Goal: Complete application form: Complete application form

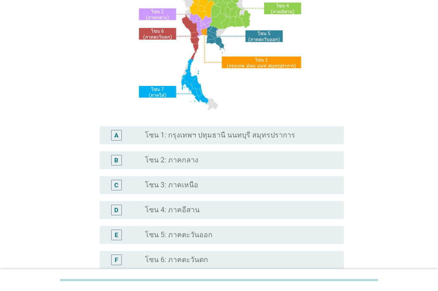
scroll to position [134, 0]
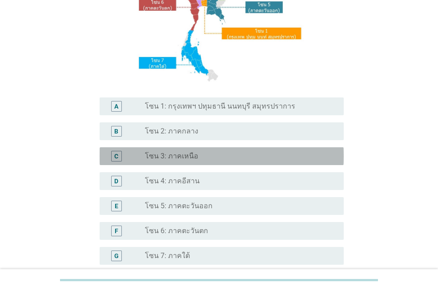
click at [174, 162] on div "radio_button_unchecked โซน 3: ภาคเหนือ" at bounding box center [241, 156] width 192 height 11
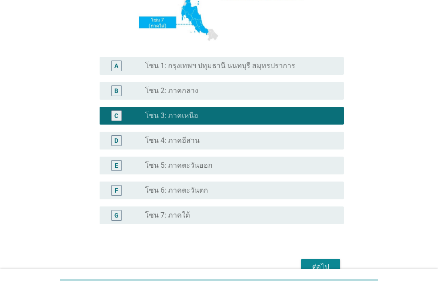
scroll to position [222, 0]
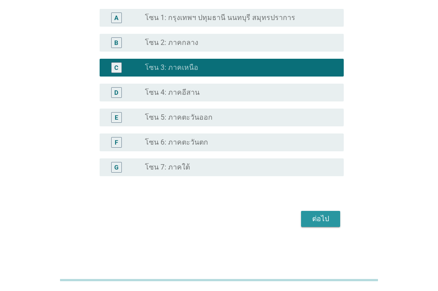
click at [312, 218] on div "ต่อไป" at bounding box center [320, 219] width 25 height 11
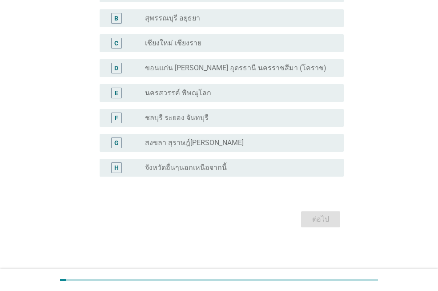
scroll to position [0, 0]
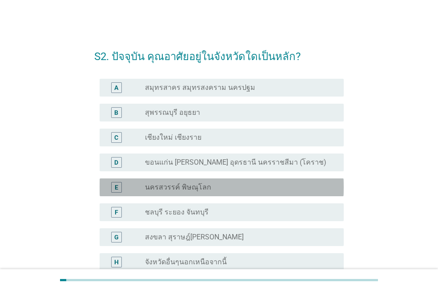
click at [166, 183] on label "นครสวรรค์ พิษณุโลก" at bounding box center [178, 187] width 66 height 9
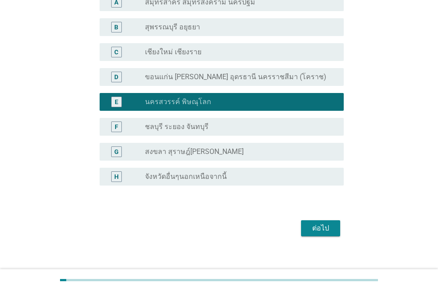
scroll to position [94, 0]
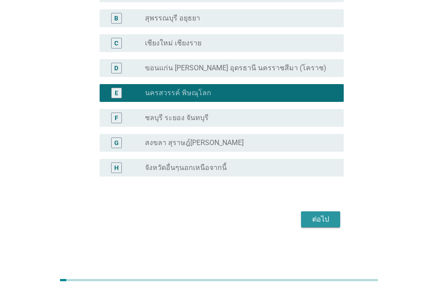
click at [309, 219] on div "ต่อไป" at bounding box center [320, 219] width 25 height 11
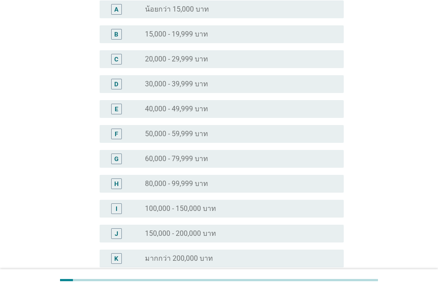
scroll to position [0, 0]
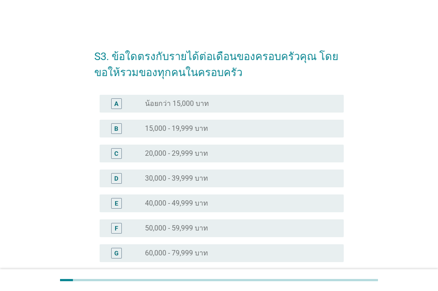
click at [187, 225] on label "50,000 - 59,999 บาท" at bounding box center [176, 228] width 63 height 9
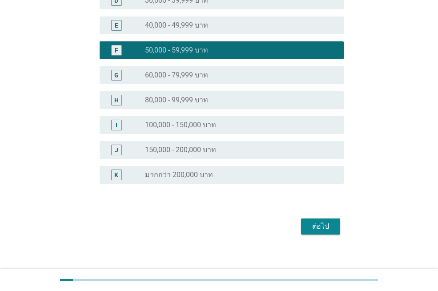
scroll to position [185, 0]
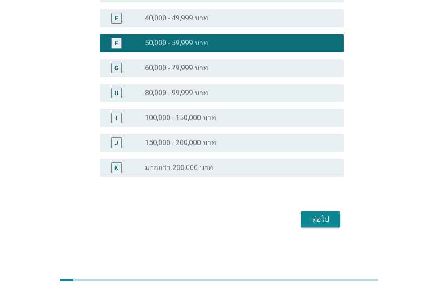
click at [316, 214] on div "ต่อไป" at bounding box center [320, 219] width 25 height 11
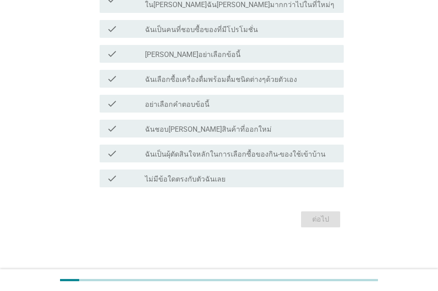
scroll to position [0, 0]
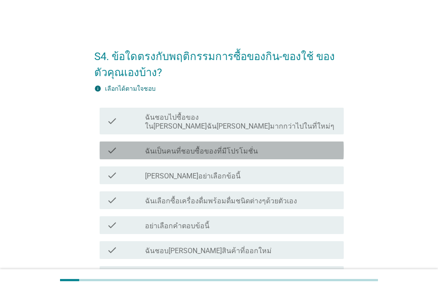
click at [185, 147] on label "ฉันเป็นคนที่ชอบซื้อของที่มีโปรโมชั่น" at bounding box center [201, 151] width 113 height 9
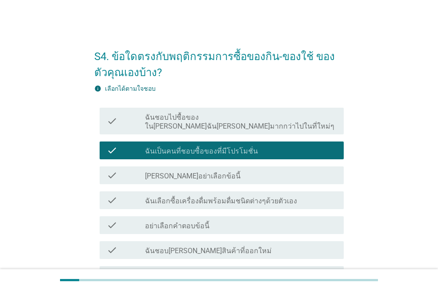
click at [193, 116] on label "ฉันชอบไปซื้อของใน[PERSON_NAME]ฉัน[PERSON_NAME]มากกว่าไปในที่ใหม่ๆ" at bounding box center [241, 122] width 192 height 18
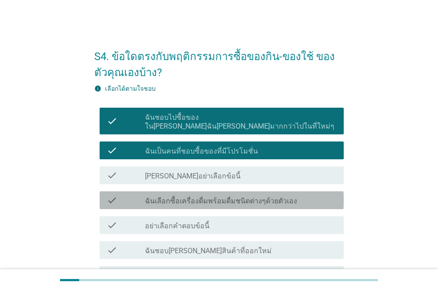
click at [202, 195] on div "check_box_outline_blank ฉันเลือกซื้อเครื่องดื่มพร้อมดื่มชนิดต่างๆด้วยตัวเอง" at bounding box center [241, 200] width 192 height 11
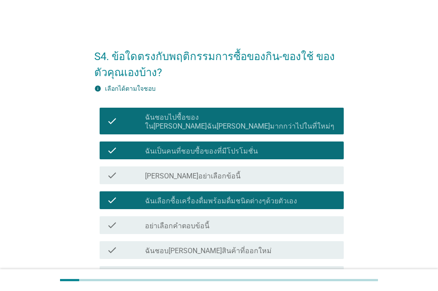
scroll to position [45, 0]
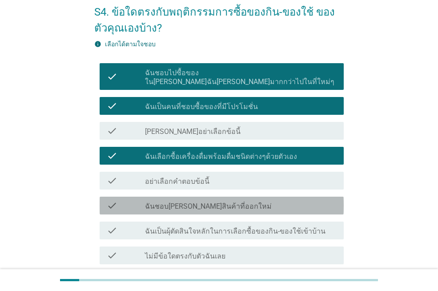
click at [197, 202] on label "ฉันชอบ[PERSON_NAME]สินค้าที่ออกใหม่" at bounding box center [208, 206] width 127 height 9
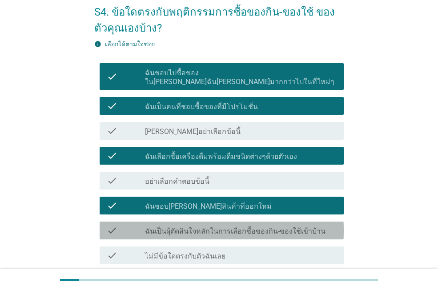
click at [198, 227] on label "ฉันเป็นผุ้ตัดสินใจหลักในการเลือกซื้อของกิน-ของใช้เข้าบ้าน" at bounding box center [235, 231] width 181 height 9
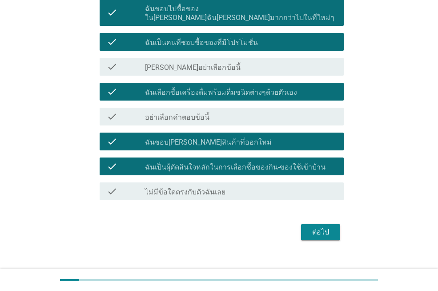
scroll to position [113, 0]
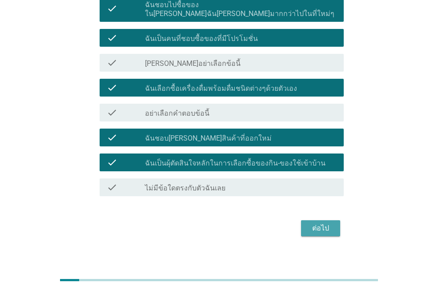
click at [320, 223] on div "ต่อไป" at bounding box center [320, 228] width 25 height 11
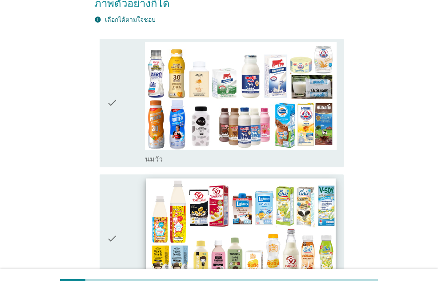
scroll to position [134, 0]
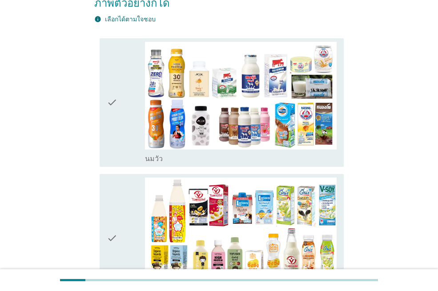
click at [118, 104] on div "check" at bounding box center [126, 102] width 38 height 121
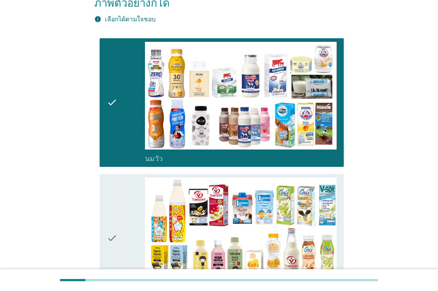
scroll to position [223, 0]
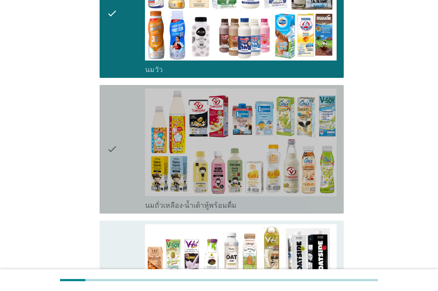
click at [110, 167] on icon "check" at bounding box center [112, 149] width 11 height 121
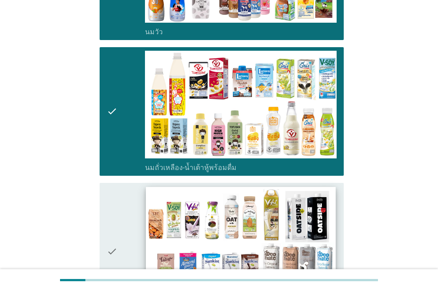
scroll to position [356, 0]
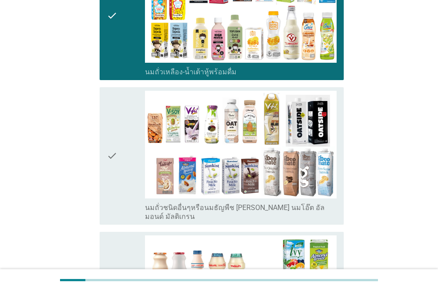
click at [142, 235] on div "check" at bounding box center [126, 295] width 38 height 121
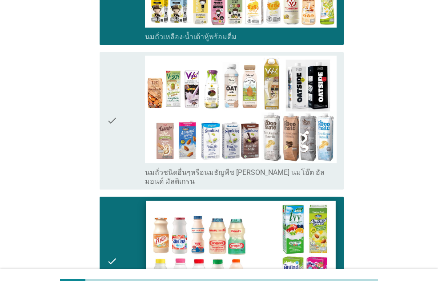
scroll to position [445, 0]
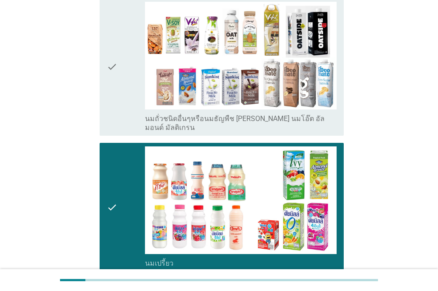
click at [117, 86] on icon "check" at bounding box center [112, 67] width 11 height 130
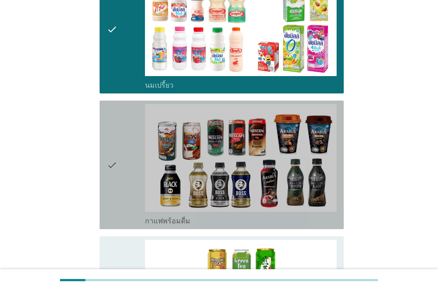
click at [117, 140] on icon "check" at bounding box center [112, 164] width 11 height 121
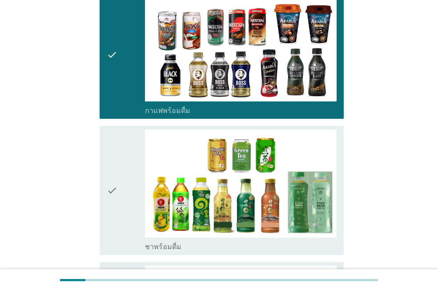
scroll to position [801, 0]
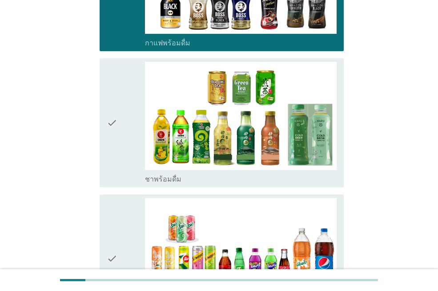
click at [109, 128] on icon "check" at bounding box center [112, 122] width 11 height 121
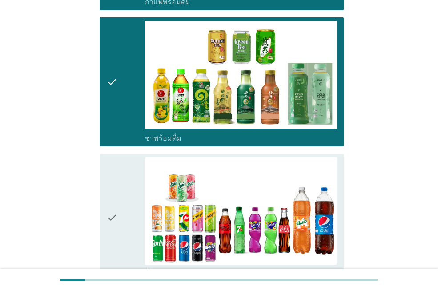
scroll to position [890, 0]
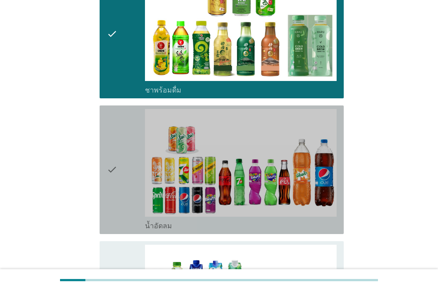
click at [128, 163] on div "check" at bounding box center [126, 169] width 38 height 121
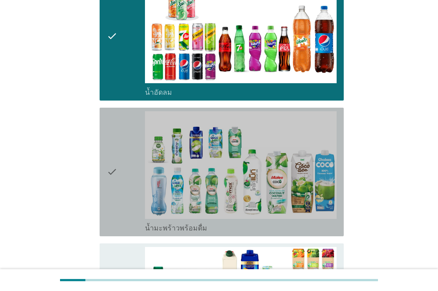
click at [123, 157] on div "check" at bounding box center [126, 171] width 38 height 121
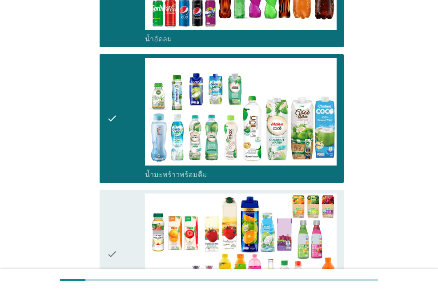
scroll to position [1157, 0]
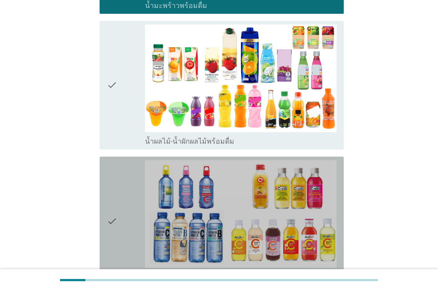
click at [127, 164] on div "check" at bounding box center [126, 220] width 38 height 121
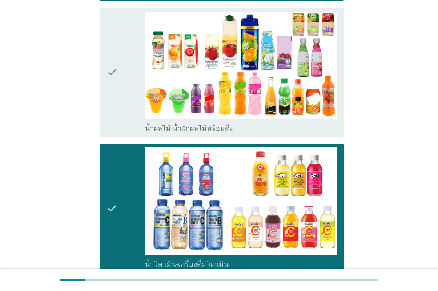
scroll to position [1246, 0]
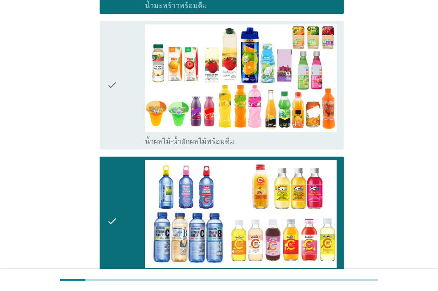
click at [105, 101] on div "check check_box_outline_blank น้ำผลไม้-น้ำผักผลไม้พร้อมดื่ม" at bounding box center [222, 85] width 244 height 129
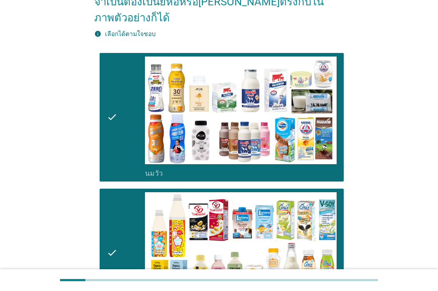
scroll to position [0, 0]
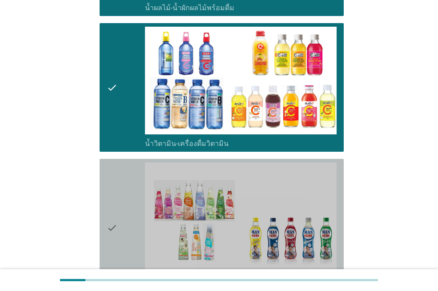
click at [116, 186] on icon "check" at bounding box center [112, 227] width 11 height 130
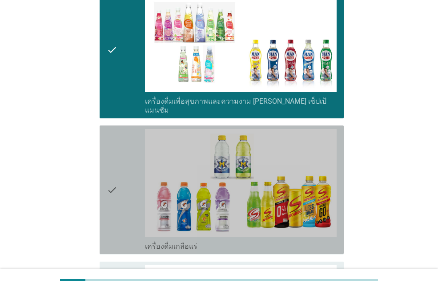
click at [113, 178] on icon "check" at bounding box center [112, 189] width 11 height 121
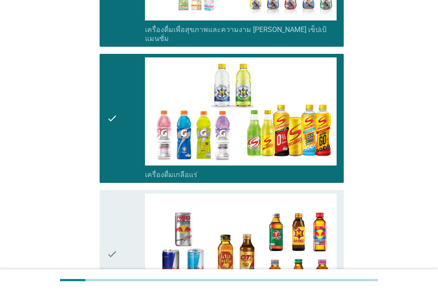
scroll to position [1736, 0]
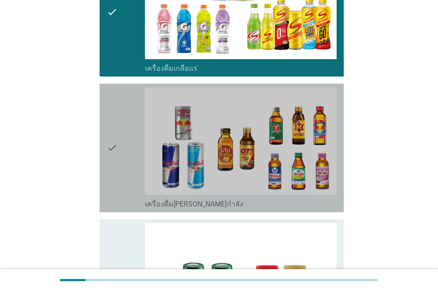
click at [112, 143] on icon "check" at bounding box center [112, 147] width 11 height 121
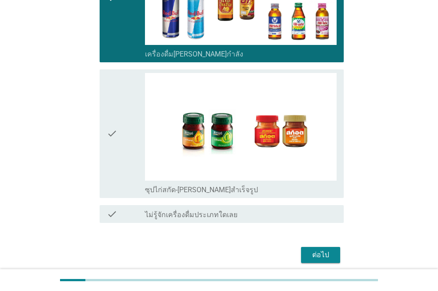
scroll to position [1887, 0]
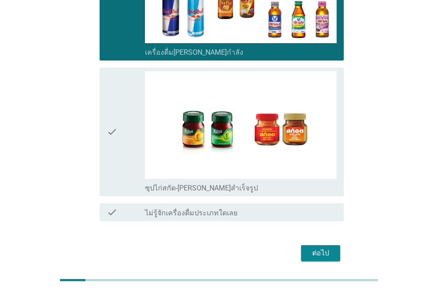
click at [138, 140] on div "check" at bounding box center [126, 131] width 38 height 121
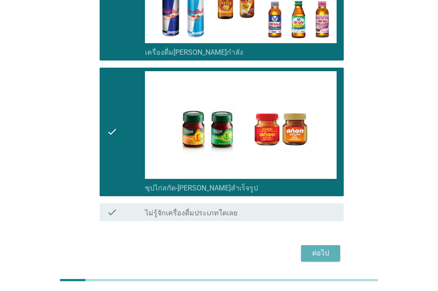
drag, startPoint x: 337, startPoint y: 222, endPoint x: 334, endPoint y: 228, distance: 6.8
click at [337, 245] on button "ต่อไป" at bounding box center [320, 253] width 39 height 16
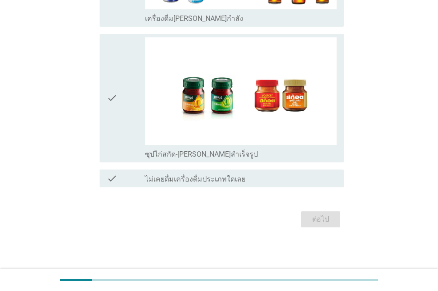
scroll to position [0, 0]
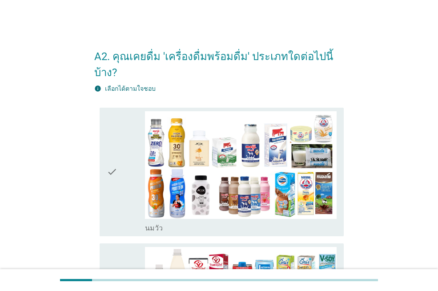
click at [96, 156] on div "check check_box_outline_blank [PERSON_NAME]" at bounding box center [219, 172] width 250 height 136
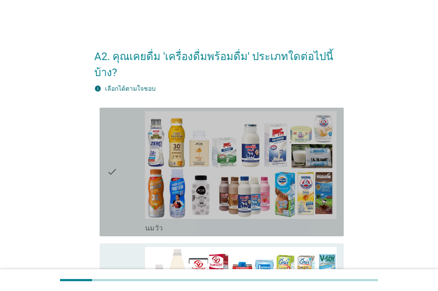
click at [106, 158] on div "check check_box_outline_blank [PERSON_NAME]" at bounding box center [222, 172] width 244 height 129
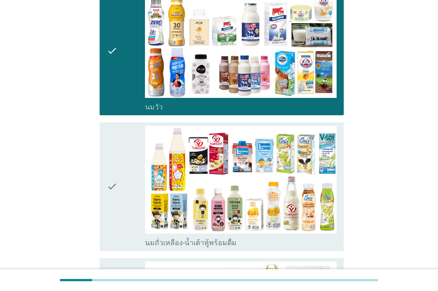
scroll to position [134, 0]
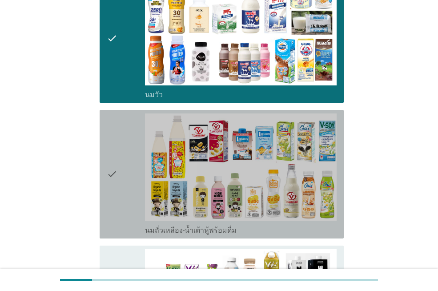
click at [121, 158] on div "check" at bounding box center [126, 173] width 38 height 121
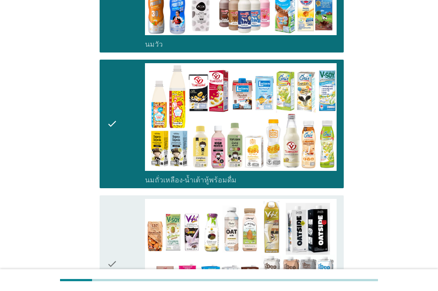
scroll to position [267, 0]
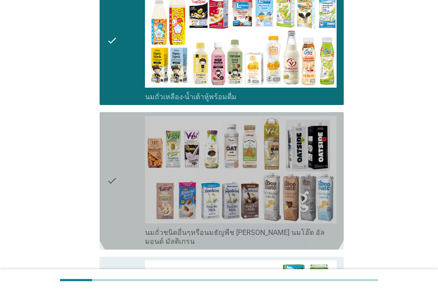
click at [120, 158] on div "check" at bounding box center [126, 181] width 38 height 130
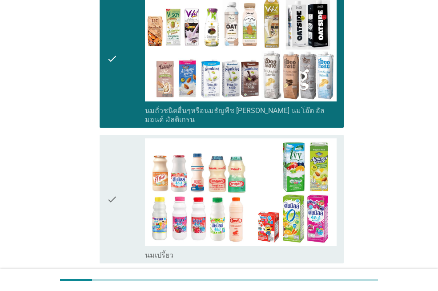
scroll to position [401, 0]
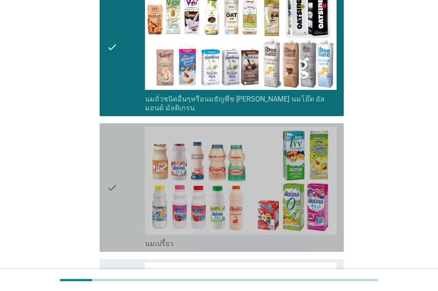
click at [132, 166] on div "check" at bounding box center [126, 187] width 38 height 121
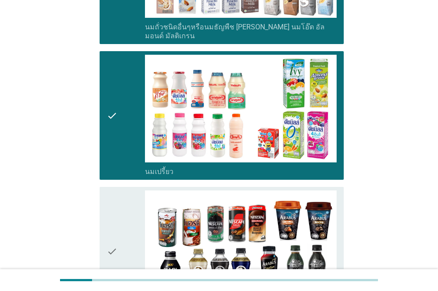
scroll to position [579, 0]
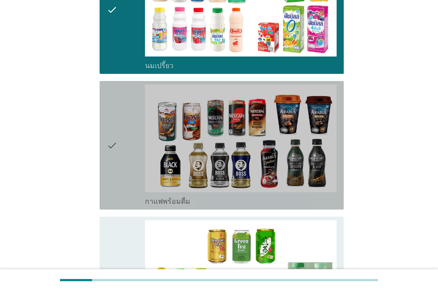
click at [131, 161] on div "check" at bounding box center [126, 145] width 38 height 121
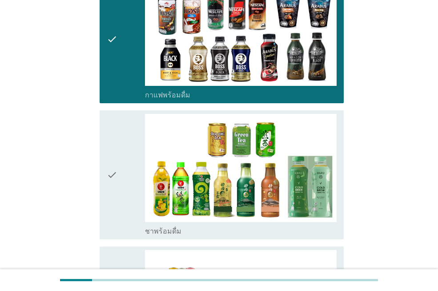
scroll to position [712, 0]
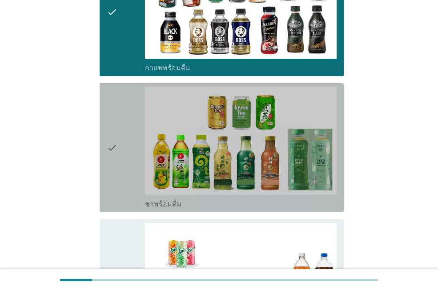
click at [127, 157] on div "check" at bounding box center [126, 147] width 38 height 121
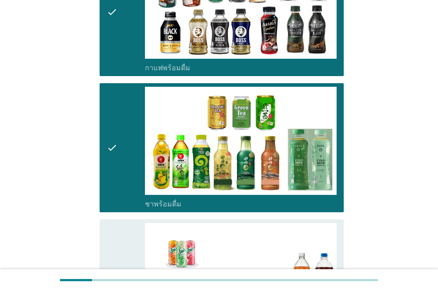
scroll to position [846, 0]
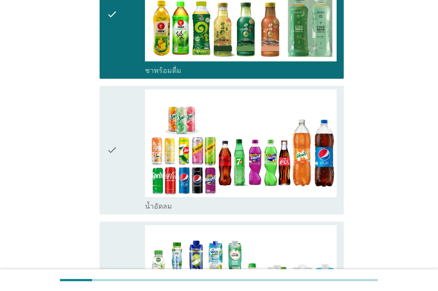
click at [124, 157] on div "check" at bounding box center [126, 149] width 38 height 121
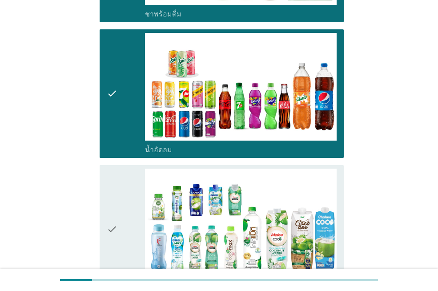
scroll to position [979, 0]
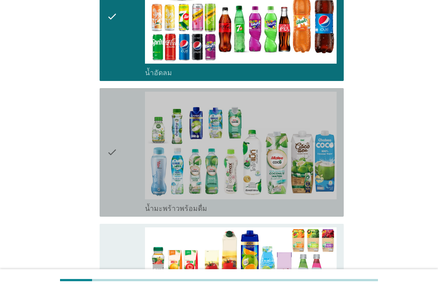
click at [123, 156] on div "check" at bounding box center [126, 152] width 38 height 121
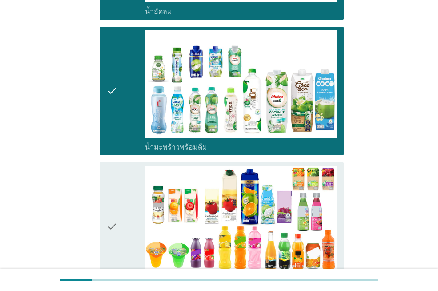
scroll to position [1113, 0]
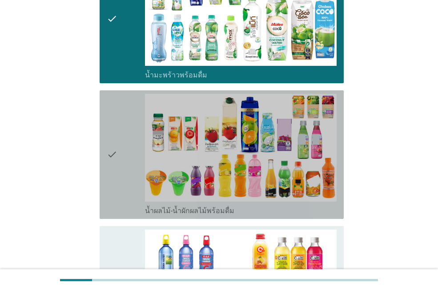
click at [122, 155] on div "check" at bounding box center [126, 154] width 38 height 121
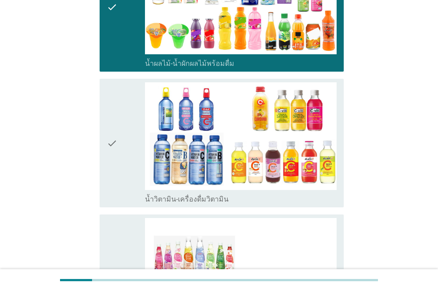
scroll to position [1291, 0]
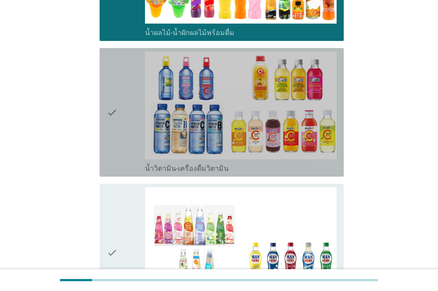
click at [114, 136] on icon "check" at bounding box center [112, 112] width 11 height 121
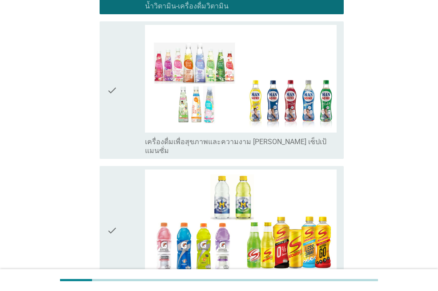
scroll to position [1469, 0]
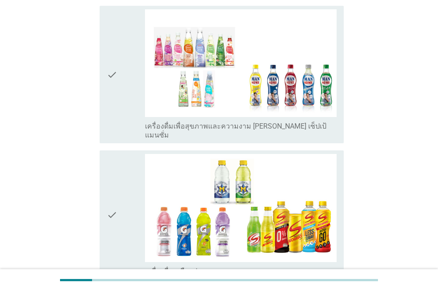
click at [101, 58] on div "check check_box_outline_blank เครื่องดื่มเพื่อสุขภาพและความงาม [PERSON_NAME] เซ…" at bounding box center [222, 75] width 244 height 138
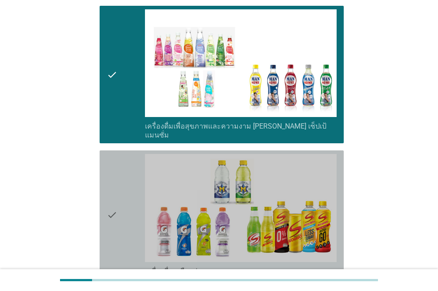
click at [124, 202] on div "check" at bounding box center [126, 214] width 38 height 121
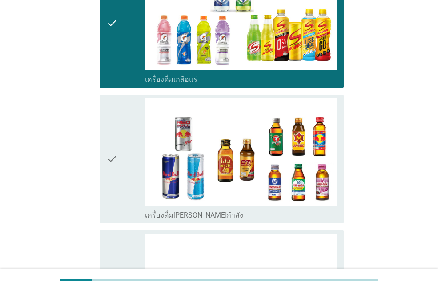
scroll to position [1736, 0]
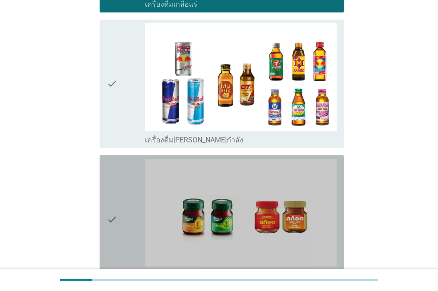
click at [104, 200] on div "check check_box_outline_blank ซุปไก่สกัด-[PERSON_NAME]สำเร็จรูป" at bounding box center [222, 219] width 244 height 129
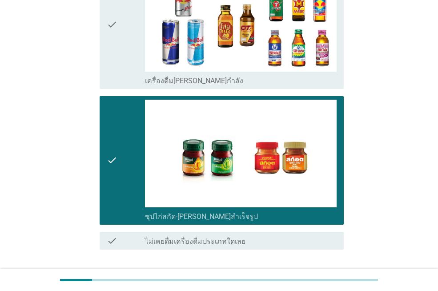
scroll to position [1823, 0]
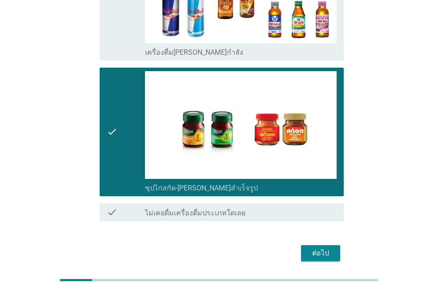
click at [327, 243] on div "ต่อไป" at bounding box center [219, 253] width 250 height 21
click at [305, 245] on button "ต่อไป" at bounding box center [320, 253] width 39 height 16
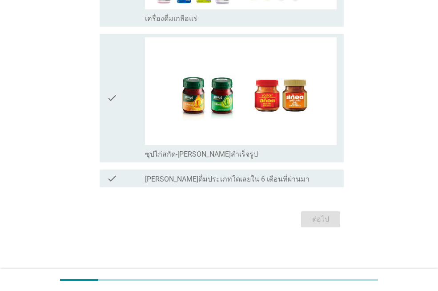
scroll to position [0, 0]
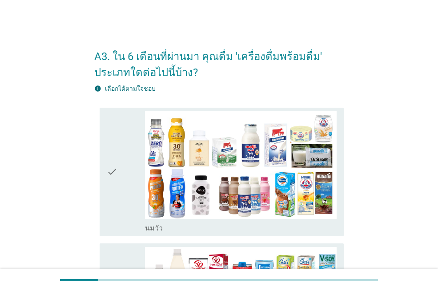
click at [115, 156] on icon "check" at bounding box center [112, 171] width 11 height 121
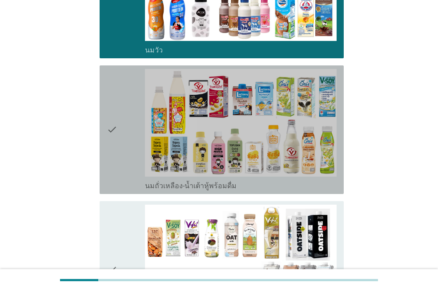
click at [114, 151] on icon "check" at bounding box center [112, 129] width 11 height 121
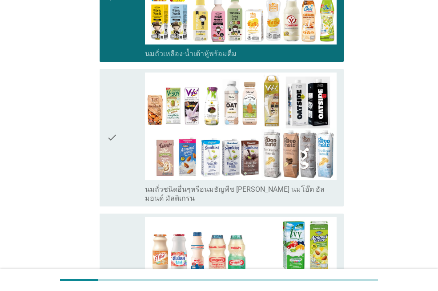
scroll to position [312, 0]
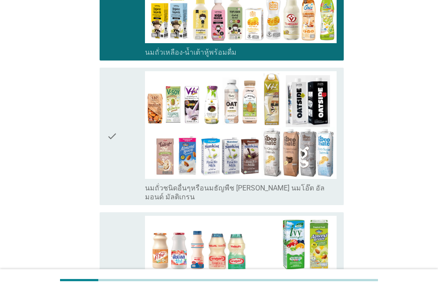
click at [113, 147] on icon "check" at bounding box center [112, 136] width 11 height 130
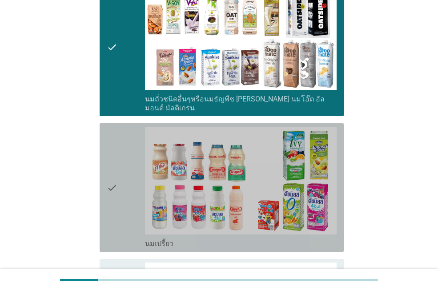
click at [108, 157] on icon "check" at bounding box center [112, 187] width 11 height 121
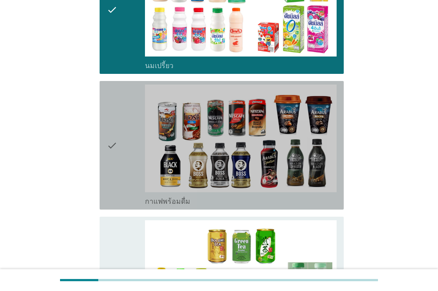
click at [107, 146] on icon "check" at bounding box center [112, 145] width 11 height 121
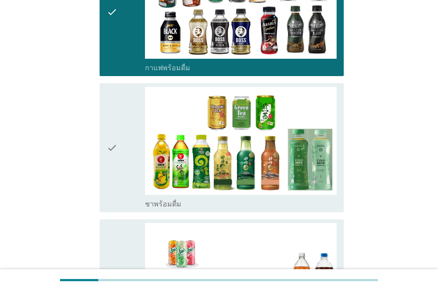
click at [106, 147] on div "check check_box_outline_blank ชาพร้อมดื่ม" at bounding box center [222, 147] width 244 height 129
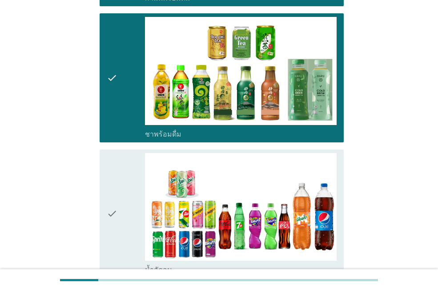
scroll to position [846, 0]
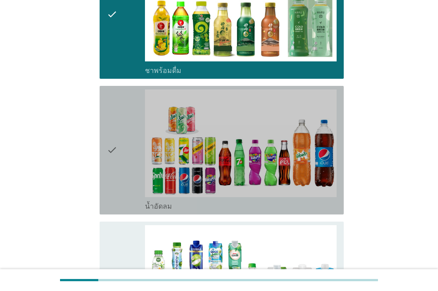
click at [113, 145] on icon "check" at bounding box center [112, 149] width 11 height 121
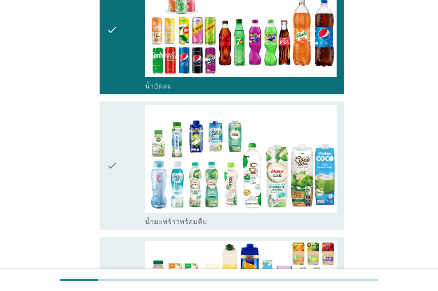
scroll to position [1024, 0]
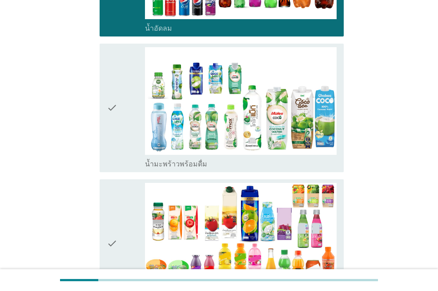
click at [118, 121] on div "check" at bounding box center [126, 107] width 38 height 121
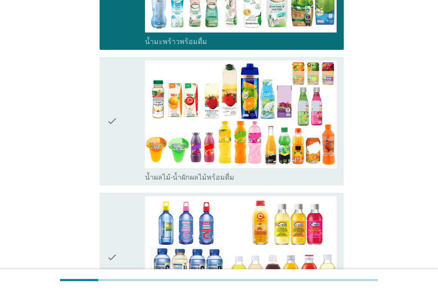
scroll to position [1157, 0]
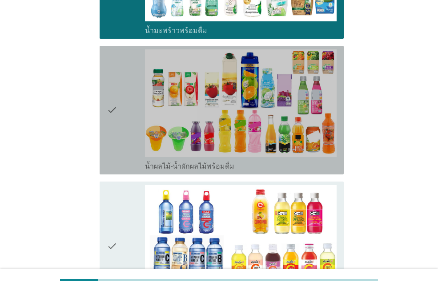
click at [117, 122] on icon "check" at bounding box center [112, 109] width 11 height 121
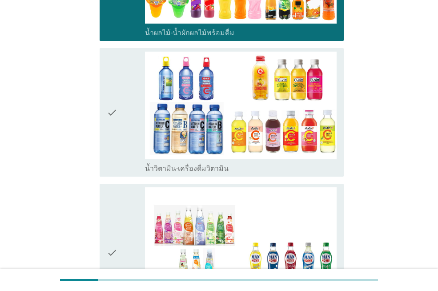
click at [116, 123] on icon "check" at bounding box center [112, 112] width 11 height 121
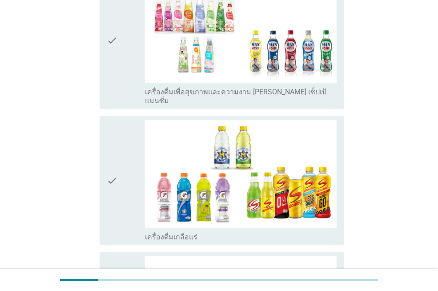
scroll to position [1558, 0]
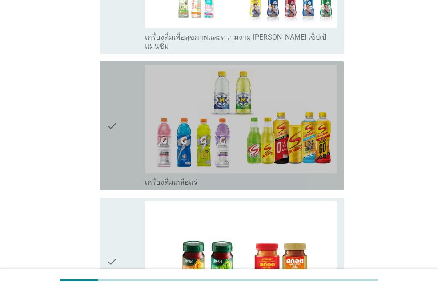
click at [116, 124] on icon "check" at bounding box center [112, 125] width 11 height 121
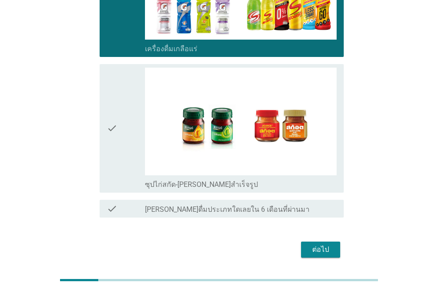
click at [116, 124] on icon "check" at bounding box center [112, 128] width 11 height 121
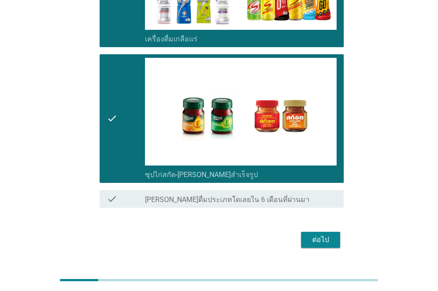
scroll to position [1703, 0]
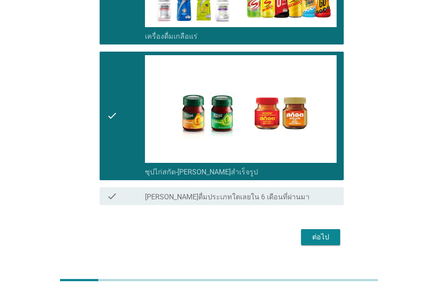
click at [318, 232] on div "ต่อไป" at bounding box center [320, 237] width 25 height 11
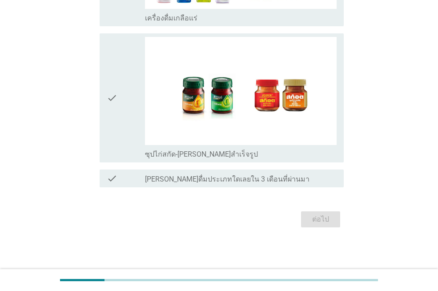
scroll to position [0, 0]
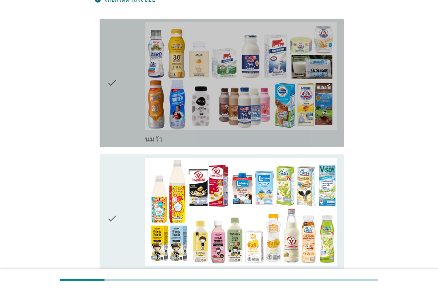
click at [117, 87] on icon "check" at bounding box center [112, 82] width 11 height 121
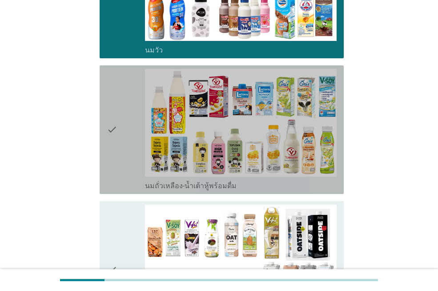
click at [115, 97] on icon "check" at bounding box center [112, 129] width 11 height 121
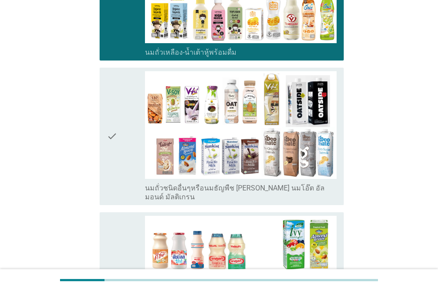
click at [117, 100] on icon "check" at bounding box center [112, 136] width 11 height 130
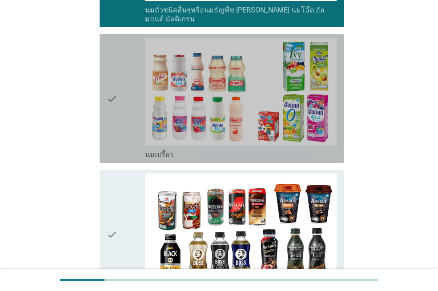
click at [117, 100] on icon "check" at bounding box center [112, 98] width 11 height 121
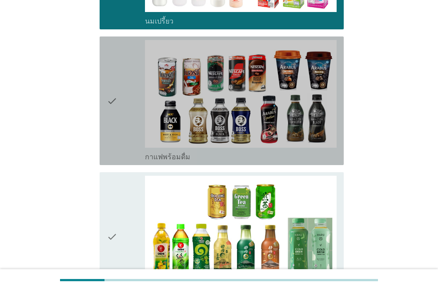
click at [116, 98] on icon "check" at bounding box center [112, 100] width 11 height 121
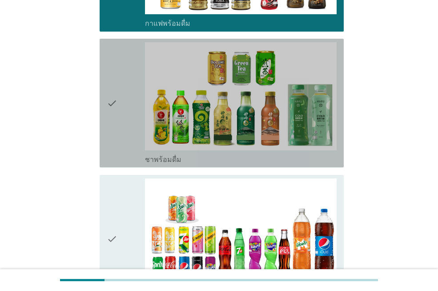
click at [116, 98] on icon "check" at bounding box center [112, 102] width 11 height 121
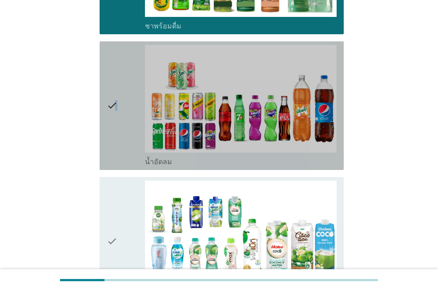
click at [117, 94] on icon "check" at bounding box center [112, 105] width 11 height 121
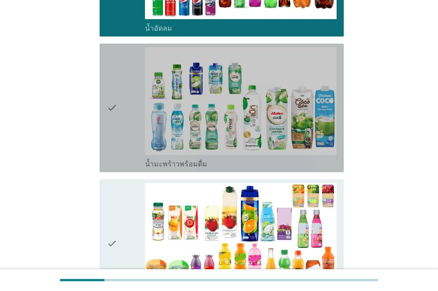
click at [119, 104] on div "check" at bounding box center [126, 107] width 38 height 121
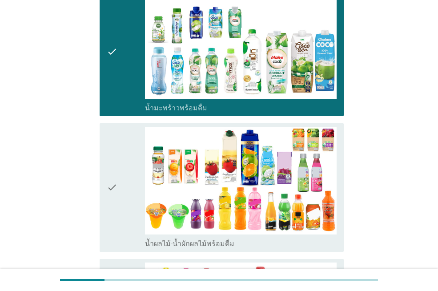
scroll to position [1113, 0]
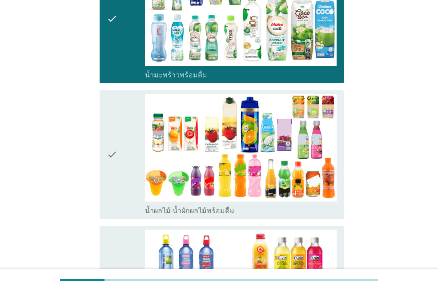
click at [127, 121] on div "check" at bounding box center [126, 154] width 38 height 121
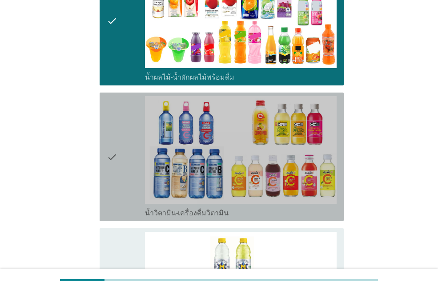
click at [127, 125] on div "check" at bounding box center [126, 156] width 38 height 121
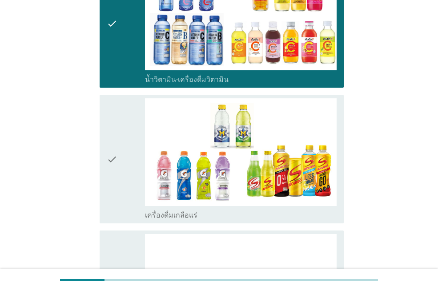
click at [124, 118] on div "check" at bounding box center [126, 158] width 38 height 121
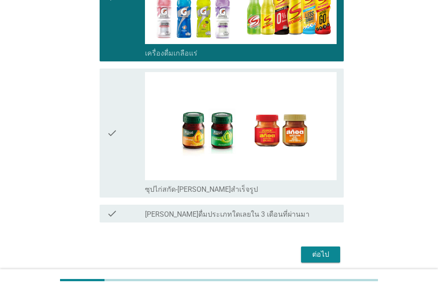
scroll to position [1568, 0]
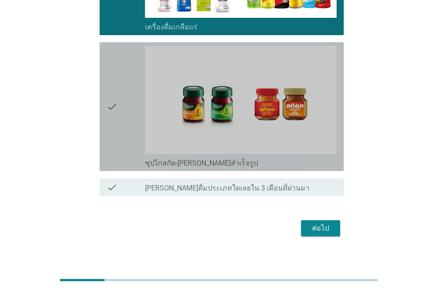
click at [121, 111] on div "check" at bounding box center [126, 106] width 38 height 121
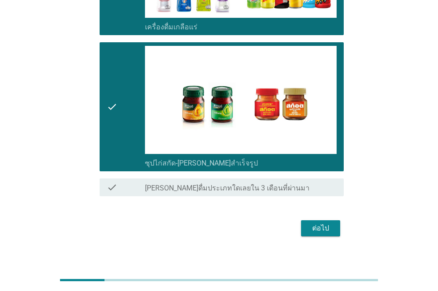
click at [121, 111] on div "check" at bounding box center [126, 106] width 38 height 121
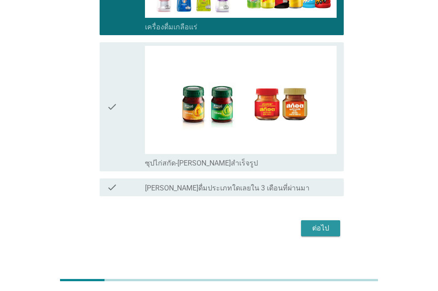
click at [313, 223] on div "ต่อไป" at bounding box center [320, 228] width 25 height 11
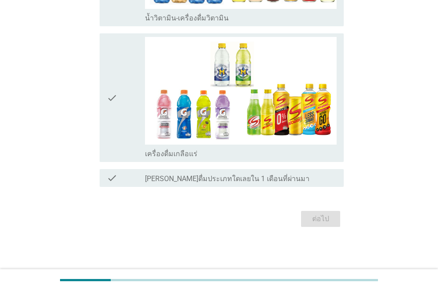
scroll to position [0, 0]
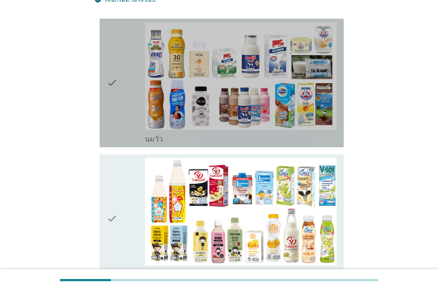
click at [108, 111] on icon "check" at bounding box center [112, 82] width 11 height 121
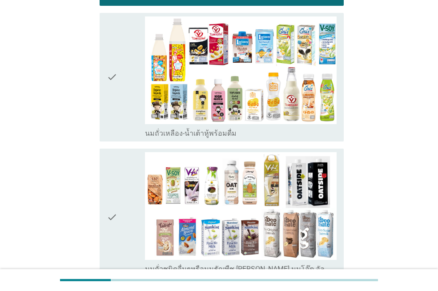
scroll to position [267, 0]
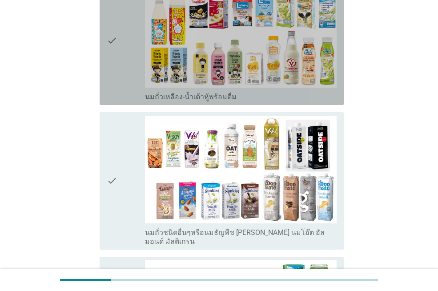
click at [130, 81] on div "check" at bounding box center [126, 40] width 38 height 121
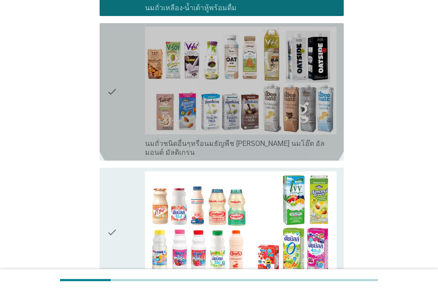
click at [133, 110] on div "check" at bounding box center [126, 92] width 38 height 130
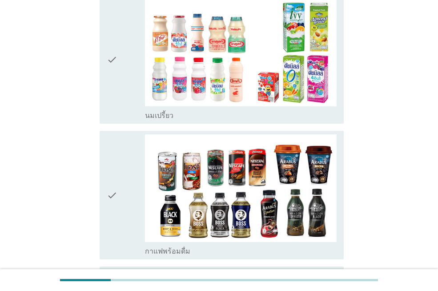
scroll to position [579, 0]
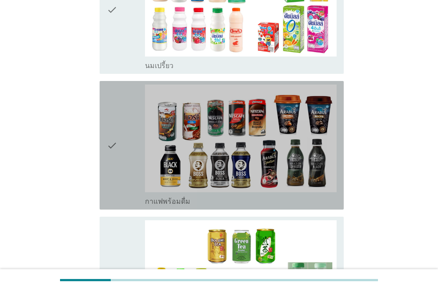
click at [142, 170] on div "check" at bounding box center [126, 145] width 38 height 121
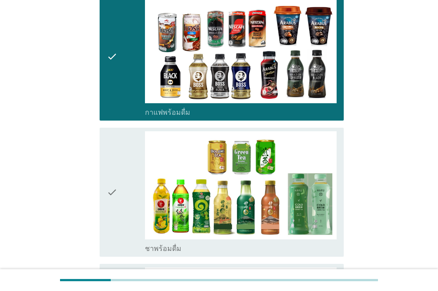
click at [137, 171] on div "check" at bounding box center [126, 191] width 38 height 121
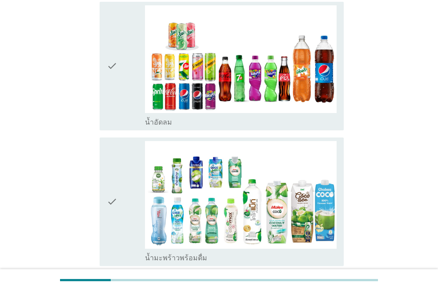
scroll to position [1024, 0]
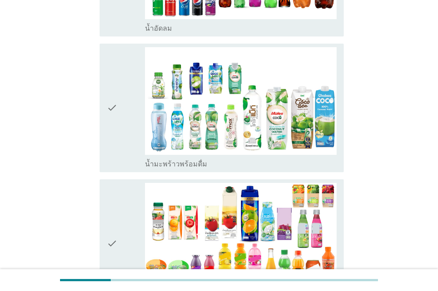
click at [117, 139] on icon "check" at bounding box center [112, 107] width 11 height 121
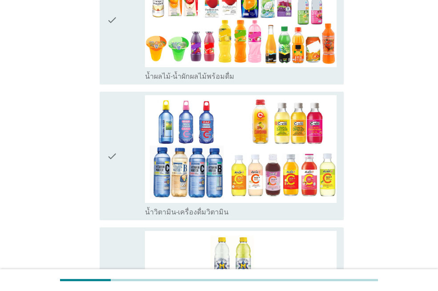
scroll to position [1291, 0]
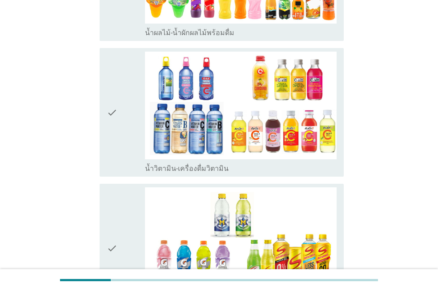
click at [127, 141] on div "check" at bounding box center [126, 112] width 38 height 121
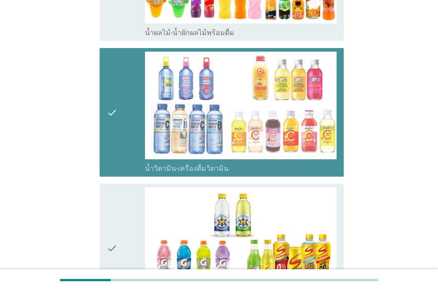
click at [121, 138] on div "check" at bounding box center [126, 112] width 38 height 121
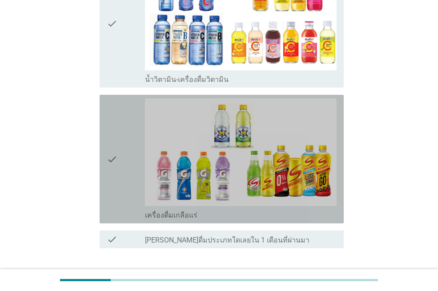
click at [122, 146] on div "check" at bounding box center [126, 158] width 38 height 121
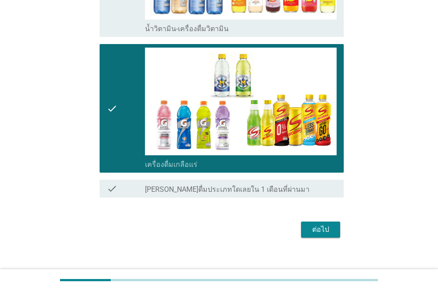
scroll to position [1432, 0]
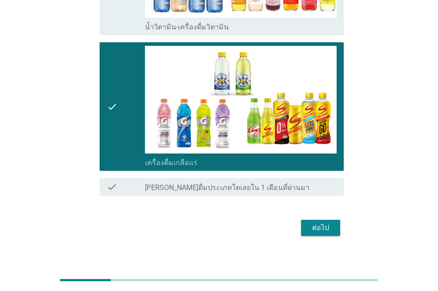
click at [320, 217] on div "ต่อไป" at bounding box center [219, 227] width 250 height 21
click at [318, 223] on div "ต่อไป" at bounding box center [320, 228] width 25 height 11
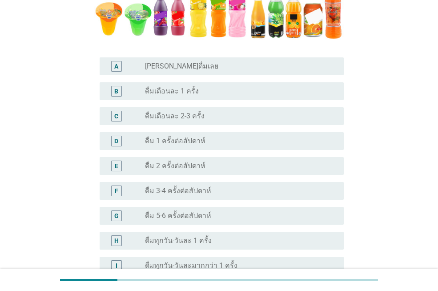
scroll to position [223, 0]
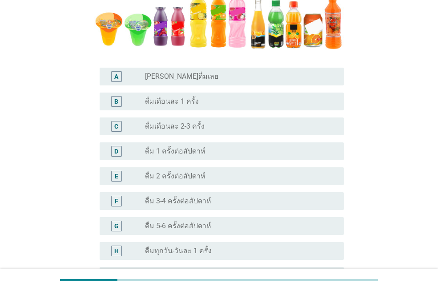
click at [166, 105] on label "ดื่มเดือนละ 1 ครั้ง" at bounding box center [172, 101] width 54 height 9
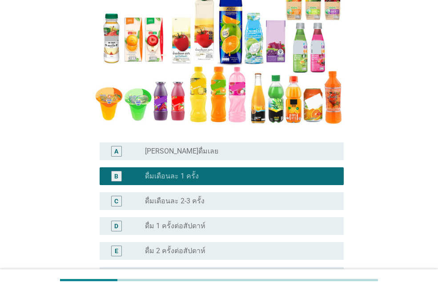
scroll to position [267, 0]
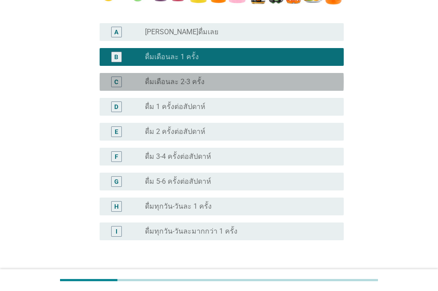
click at [184, 83] on label "ดื่มเดือนละ 2-3 ครั้ง" at bounding box center [175, 81] width 60 height 9
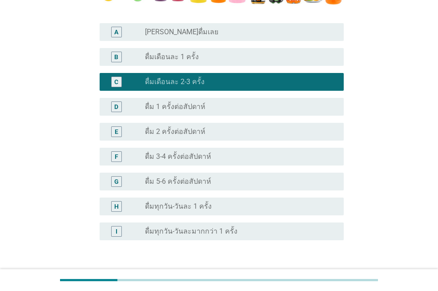
scroll to position [331, 0]
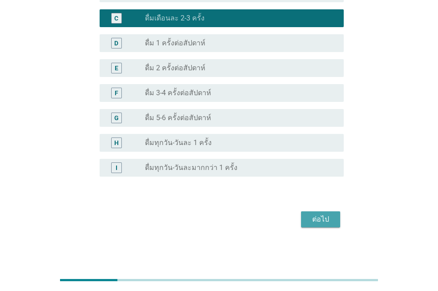
click at [316, 216] on div "ต่อไป" at bounding box center [320, 219] width 25 height 11
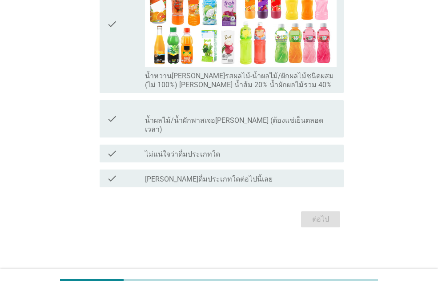
scroll to position [556, 0]
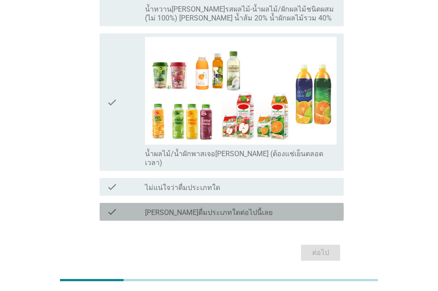
click at [174, 203] on div "check check_box_outline_blank [PERSON_NAME]ดื่มประเภทใดต่อไปนี้เลย" at bounding box center [222, 212] width 244 height 18
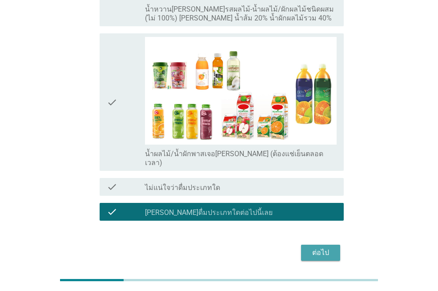
click at [311, 247] on div "ต่อไป" at bounding box center [320, 252] width 25 height 11
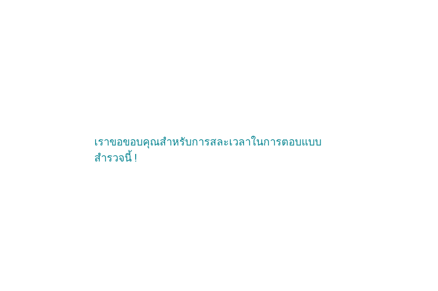
scroll to position [0, 0]
